Goal: Contribute content

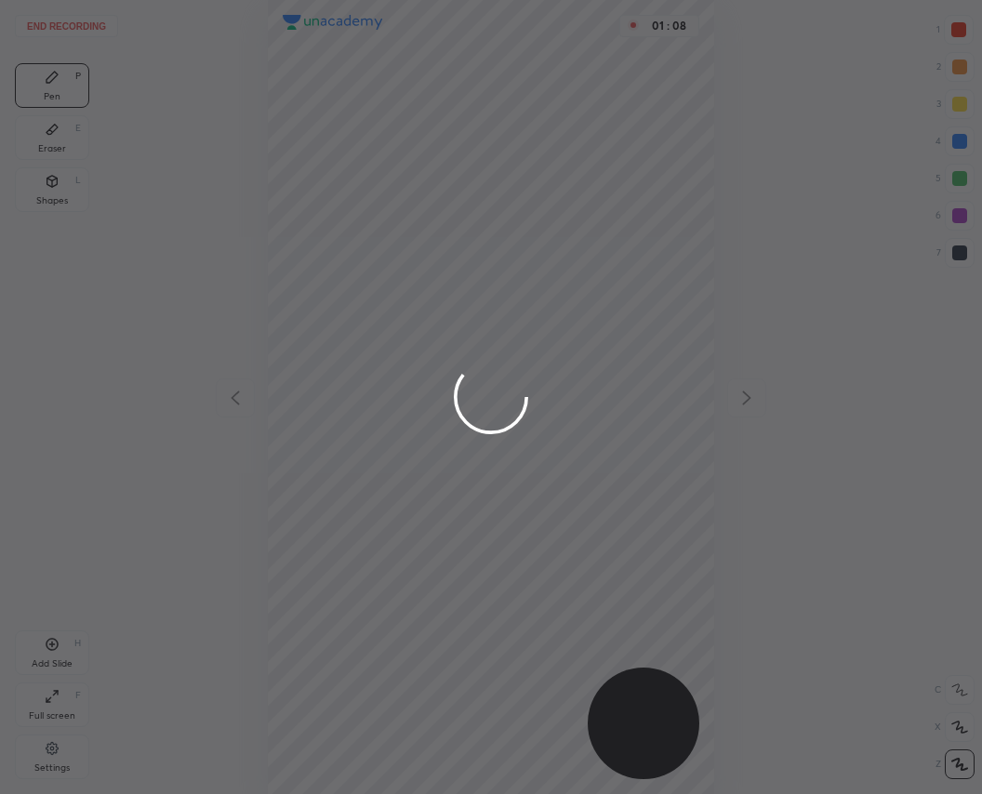
scroll to position [794, 685]
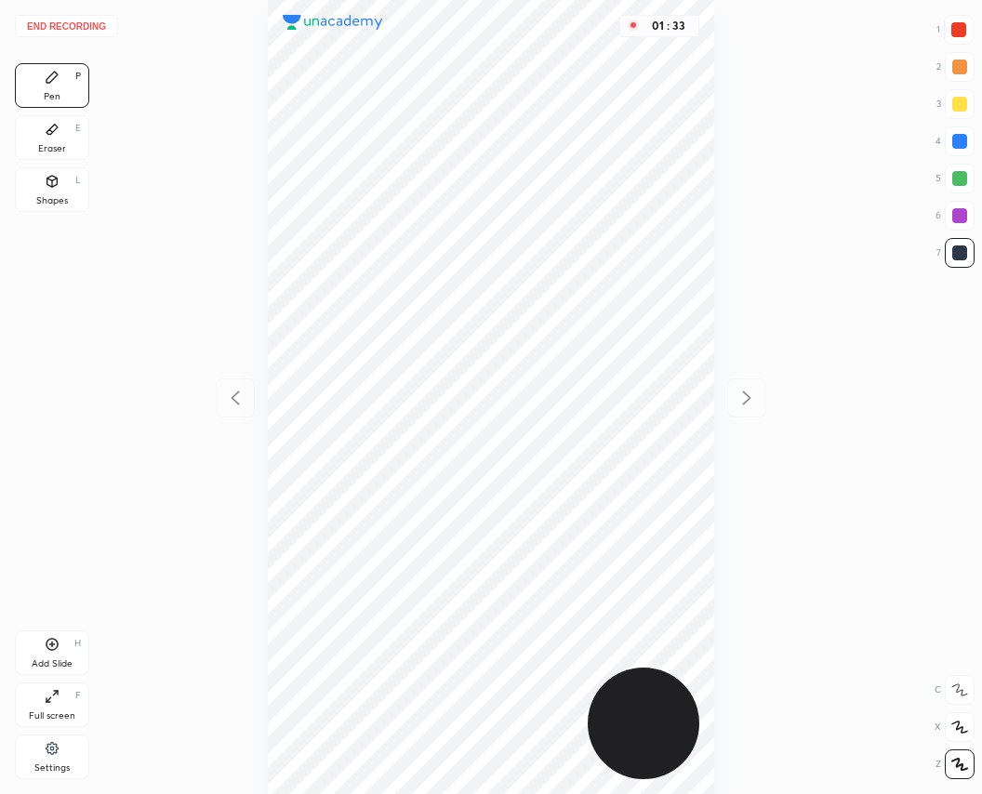
click at [60, 20] on button "End recording" at bounding box center [66, 26] width 103 height 22
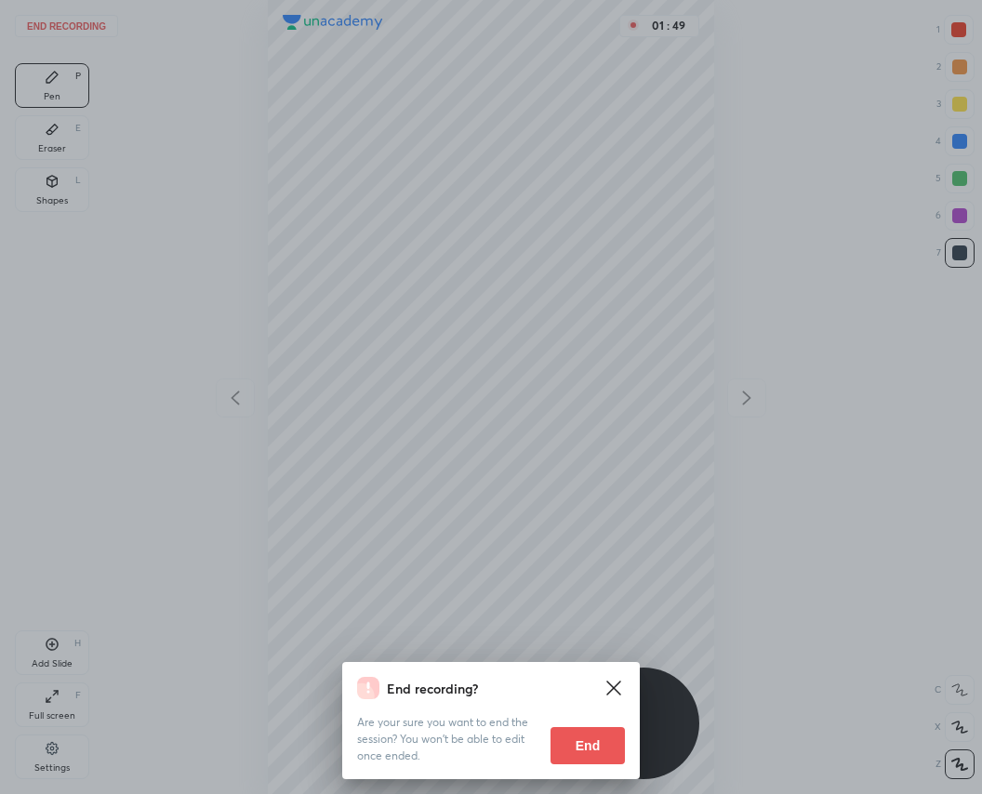
click at [439, 153] on div "End recording? Are your sure you want to end the session? You won’t be able to …" at bounding box center [491, 397] width 982 height 794
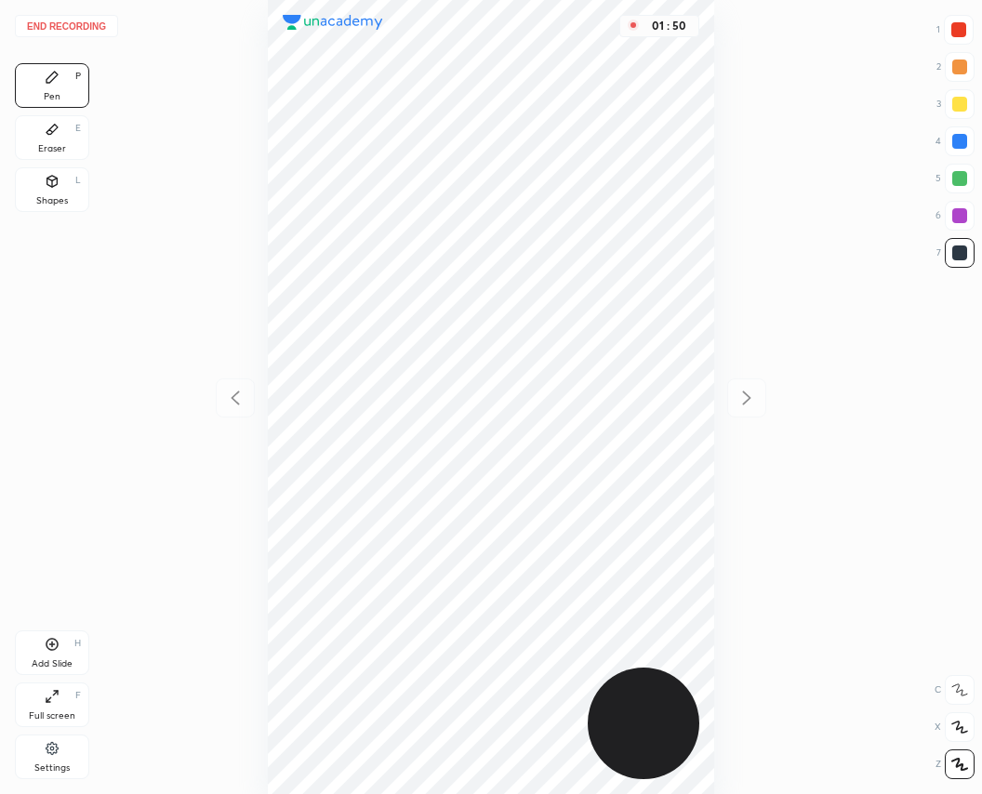
click at [76, 32] on button "End recording" at bounding box center [66, 26] width 103 height 22
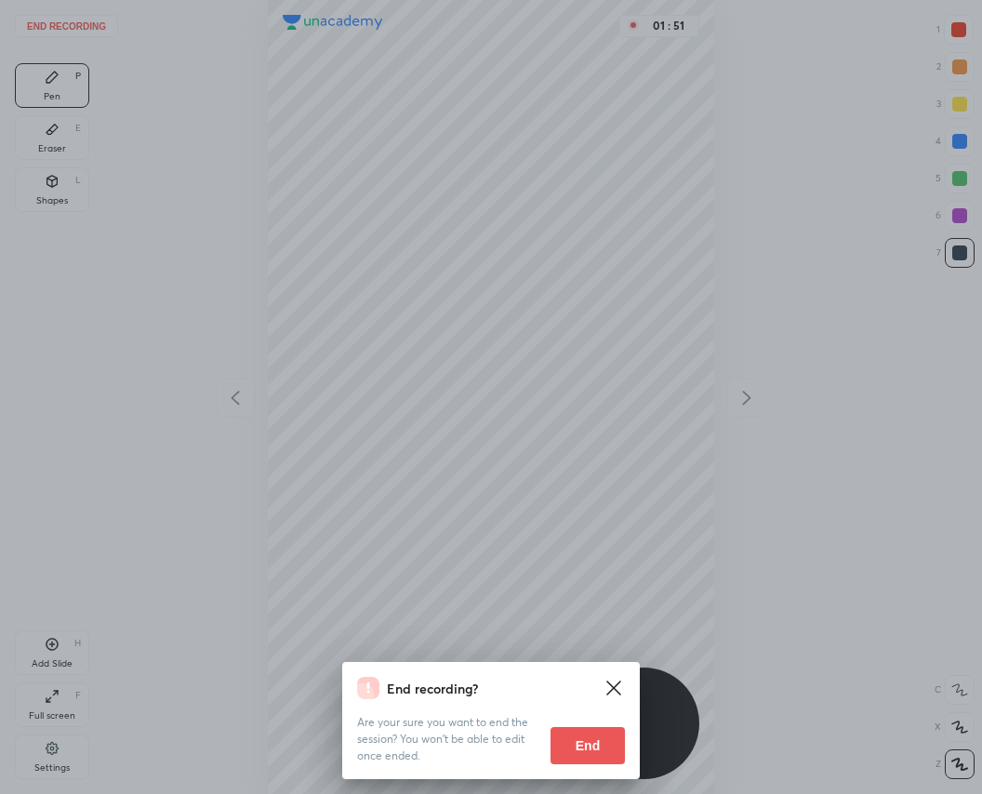
click at [607, 745] on button "End" at bounding box center [588, 745] width 74 height 37
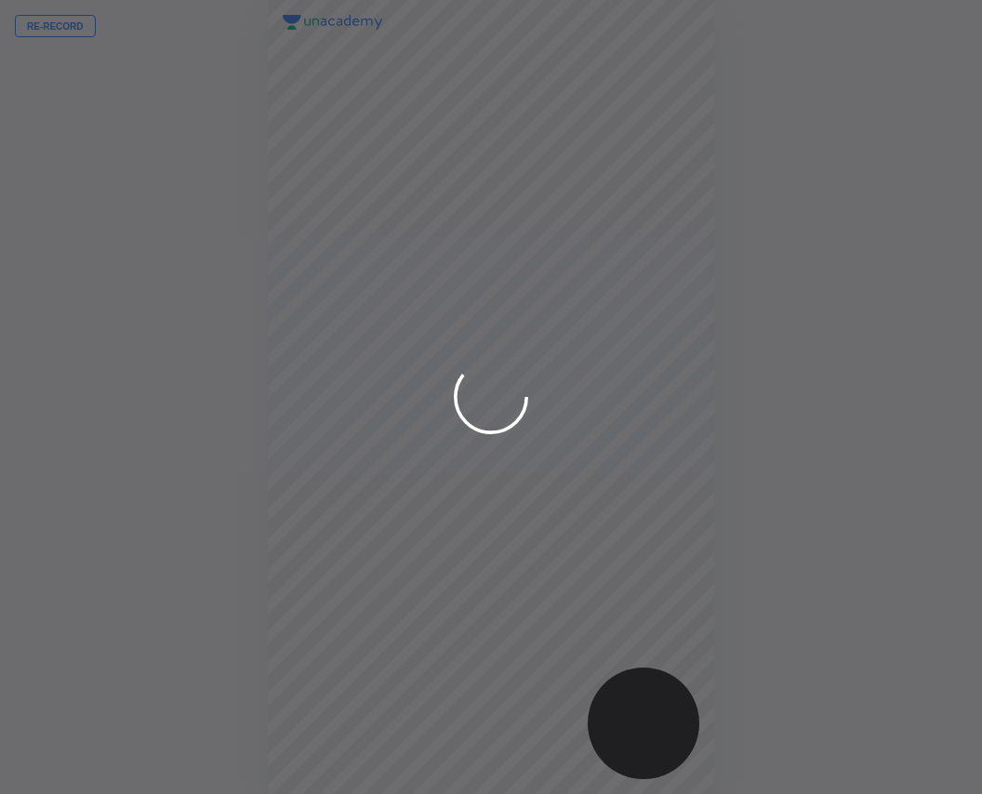
click at [61, 24] on div at bounding box center [491, 397] width 982 height 794
click at [67, 32] on div at bounding box center [491, 397] width 982 height 794
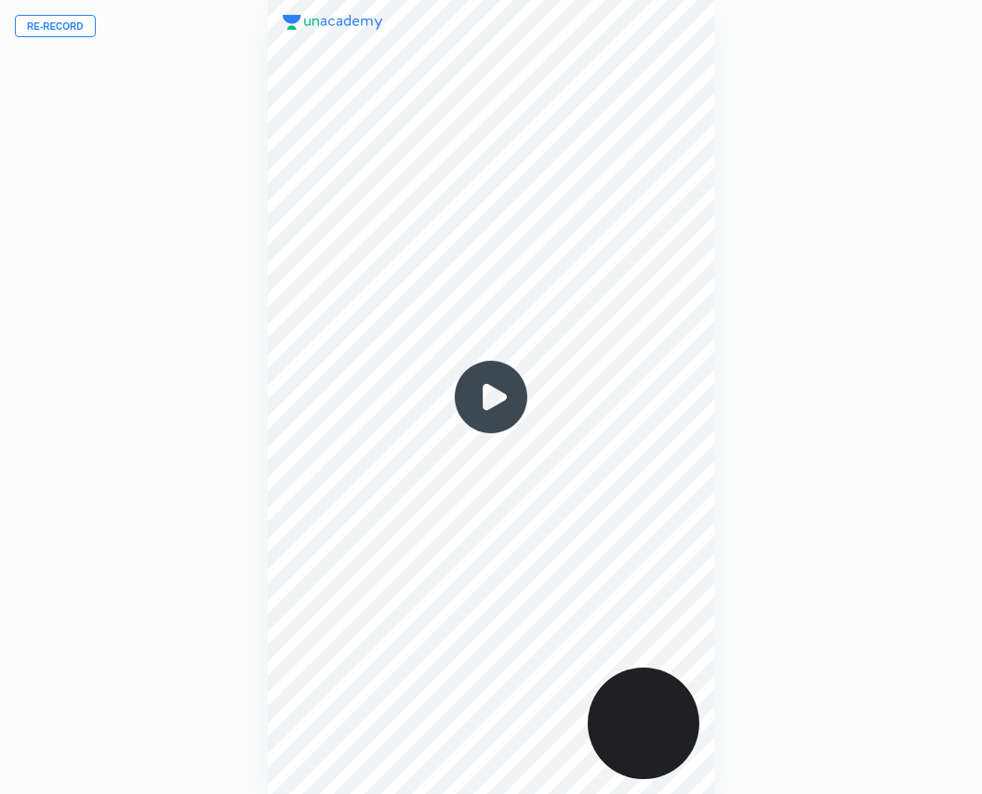
click at [35, 22] on button "Re-record" at bounding box center [55, 26] width 81 height 22
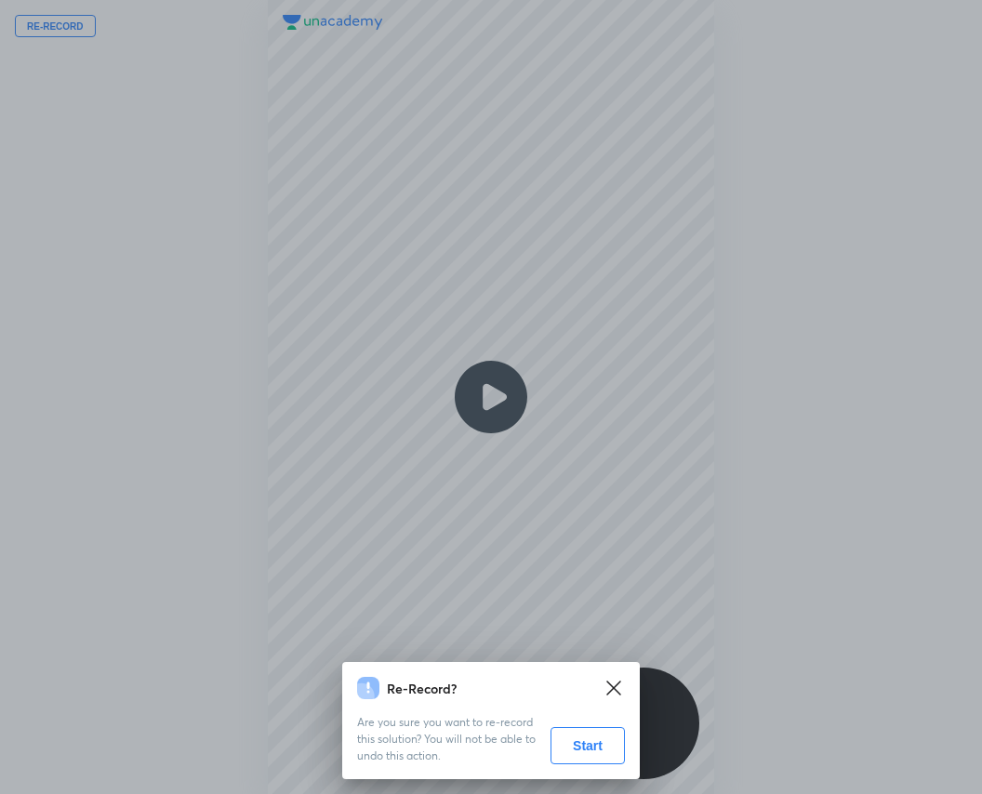
click at [582, 738] on button "Start" at bounding box center [588, 745] width 74 height 37
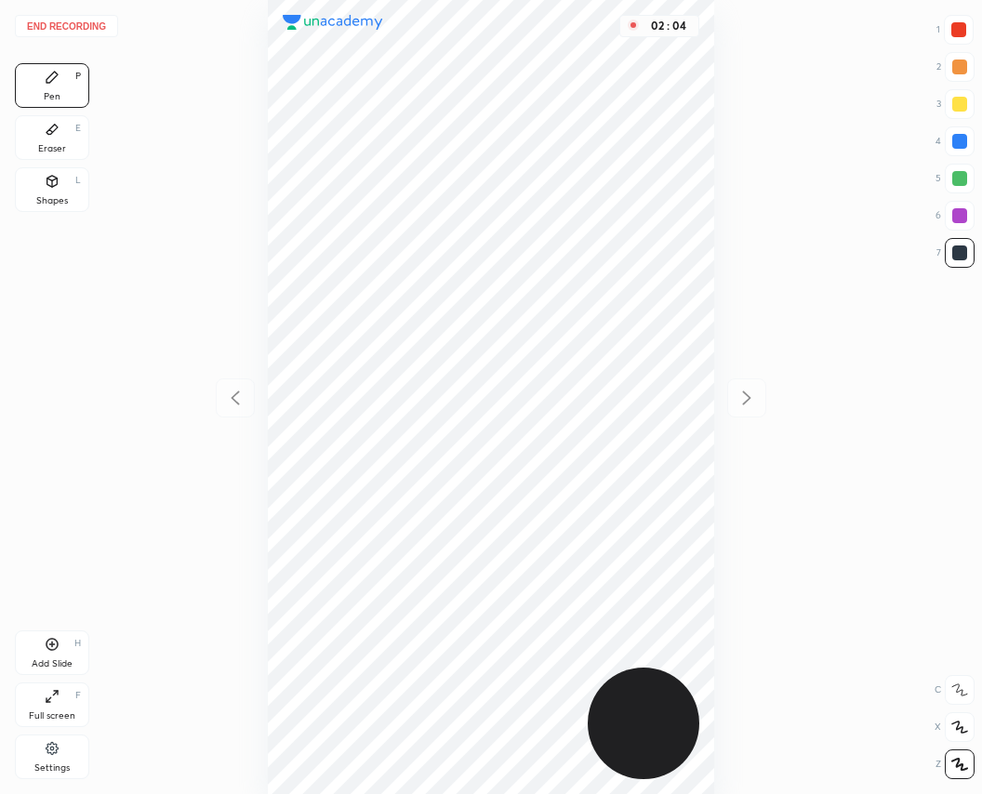
click at [964, 33] on div at bounding box center [959, 29] width 15 height 15
click at [964, 141] on div at bounding box center [959, 141] width 15 height 15
click at [53, 146] on div "Eraser" at bounding box center [52, 148] width 28 height 9
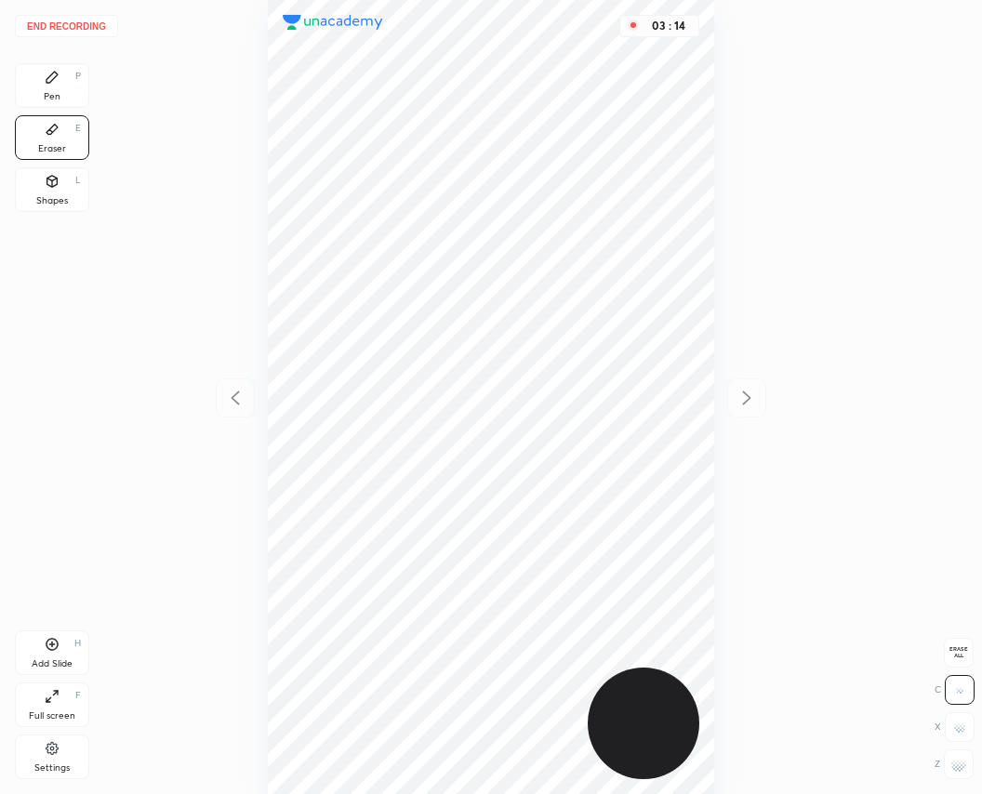
click at [60, 92] on div "Pen" at bounding box center [52, 96] width 17 height 9
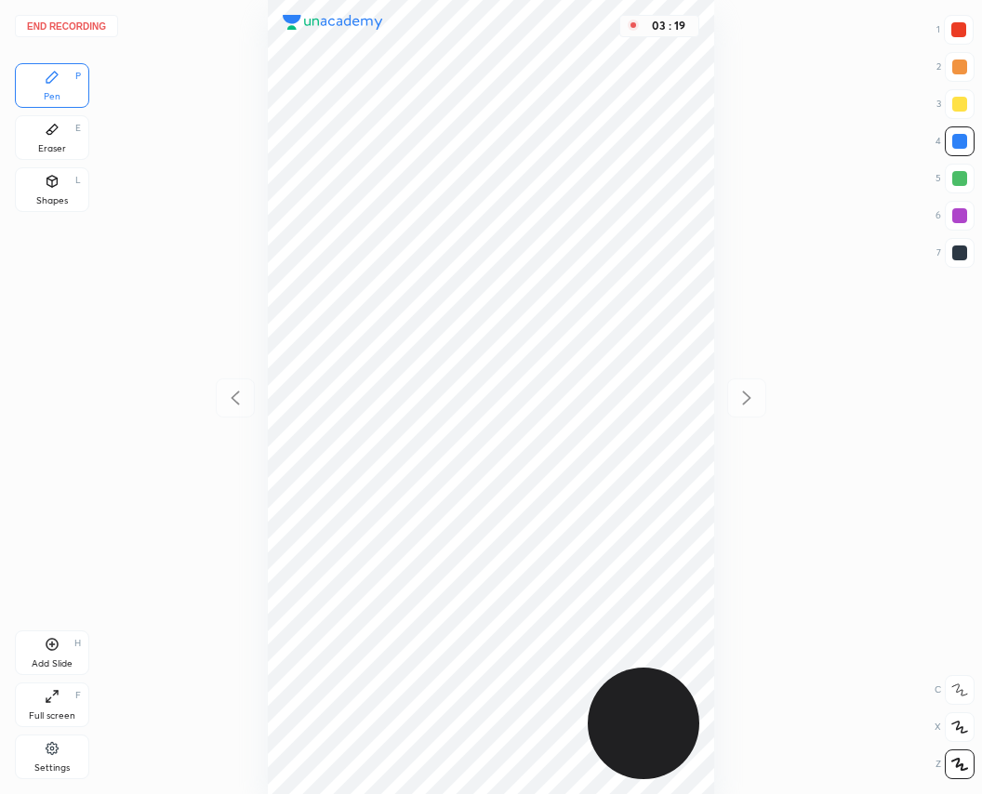
click at [946, 258] on div at bounding box center [960, 253] width 30 height 30
click at [49, 642] on icon at bounding box center [52, 644] width 15 height 15
click at [946, 30] on div at bounding box center [959, 30] width 30 height 30
click at [56, 20] on button "End recording" at bounding box center [66, 26] width 103 height 22
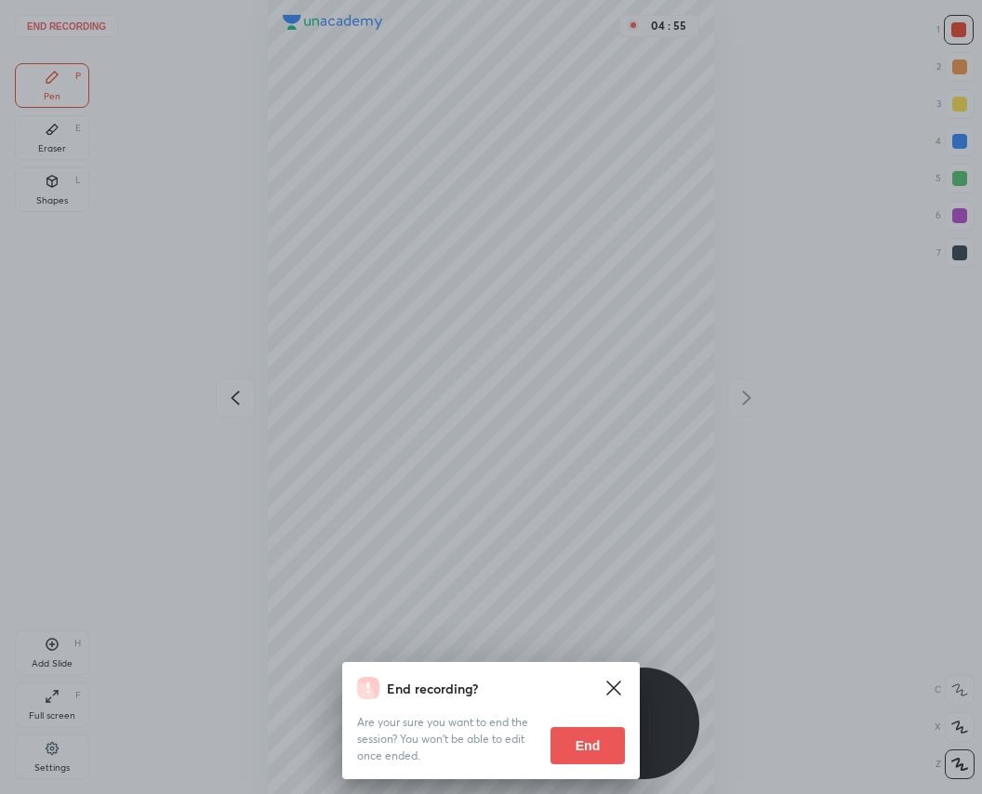
click at [575, 756] on button "End" at bounding box center [588, 745] width 74 height 37
